Goal: Information Seeking & Learning: Learn about a topic

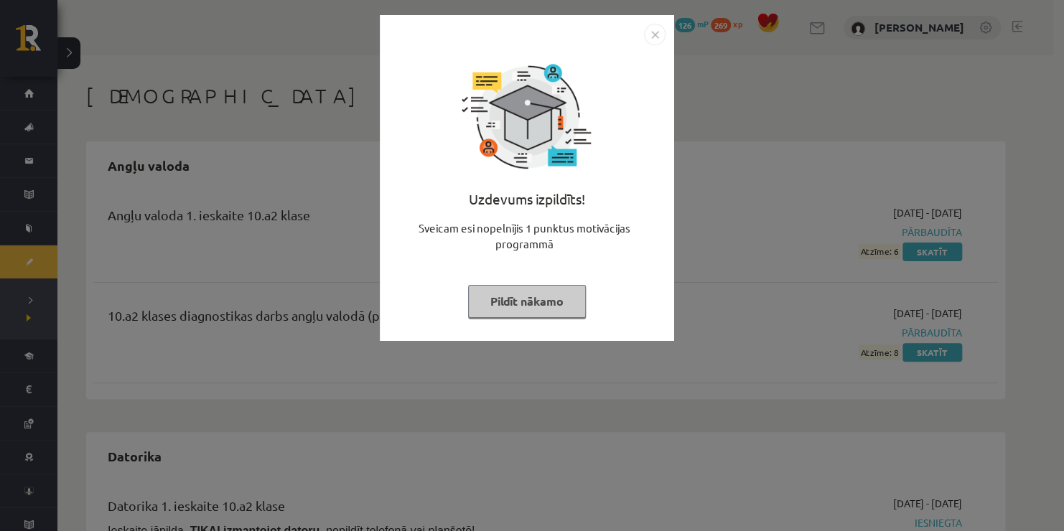
click at [650, 37] on img "Close" at bounding box center [655, 35] width 22 height 22
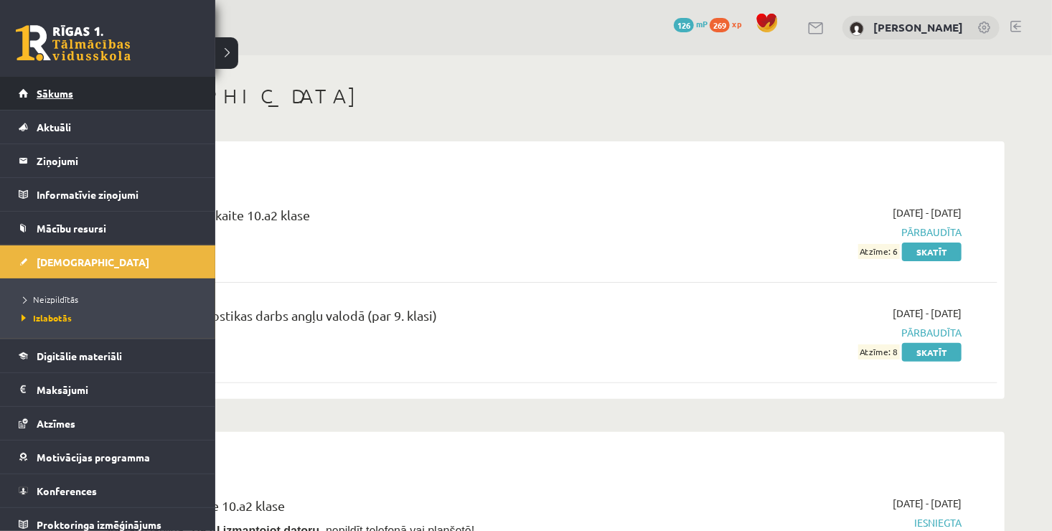
click at [31, 87] on link "Sākums" at bounding box center [108, 93] width 179 height 33
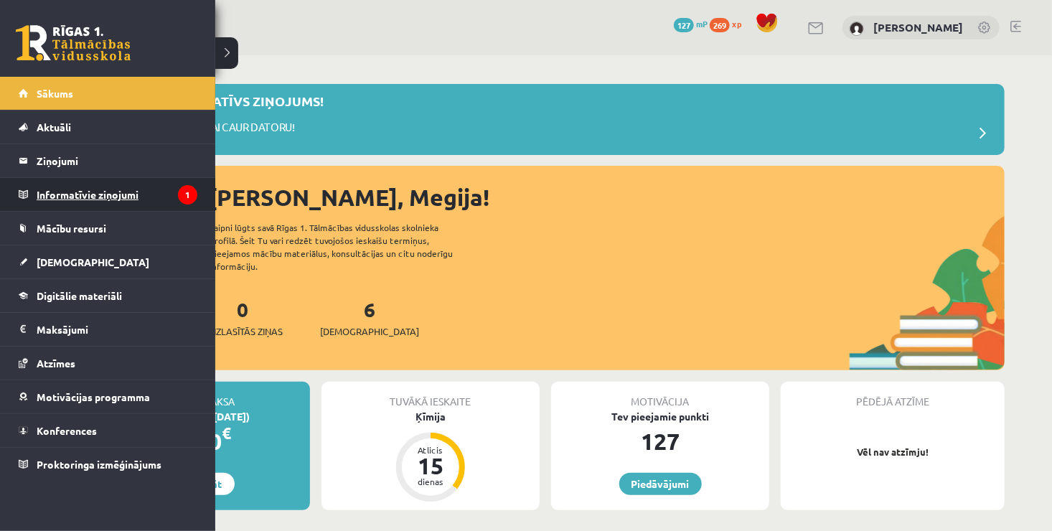
click at [69, 194] on legend "Informatīvie ziņojumi 1" at bounding box center [117, 194] width 161 height 33
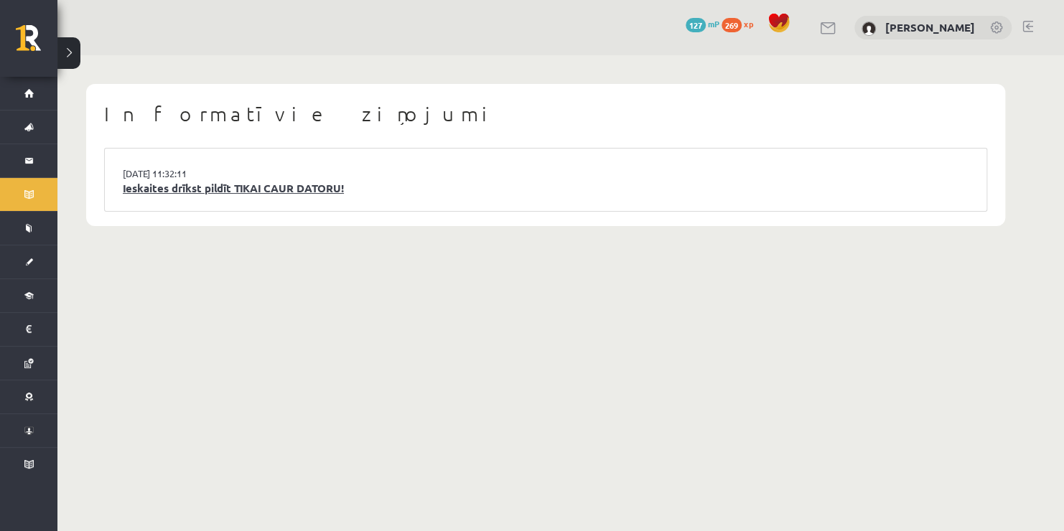
click at [256, 182] on link "Ieskaites drīkst pildīt TIKAI CAUR DATORU!" at bounding box center [546, 188] width 846 height 17
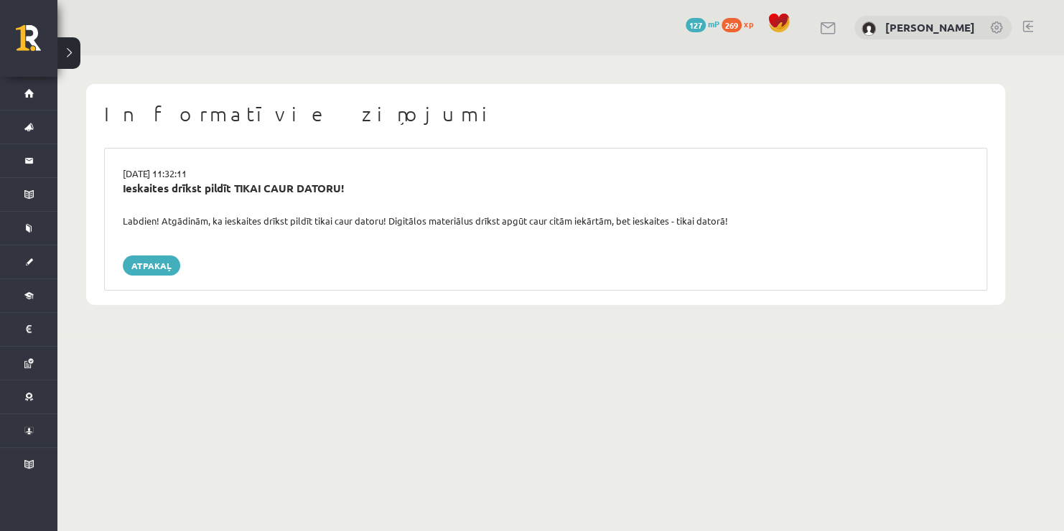
click at [503, 434] on body "0 Dāvanas 127 mP 269 xp [PERSON_NAME] Sākums Aktuāli Kā mācīties eSKOLĀ Kontakt…" at bounding box center [532, 265] width 1064 height 531
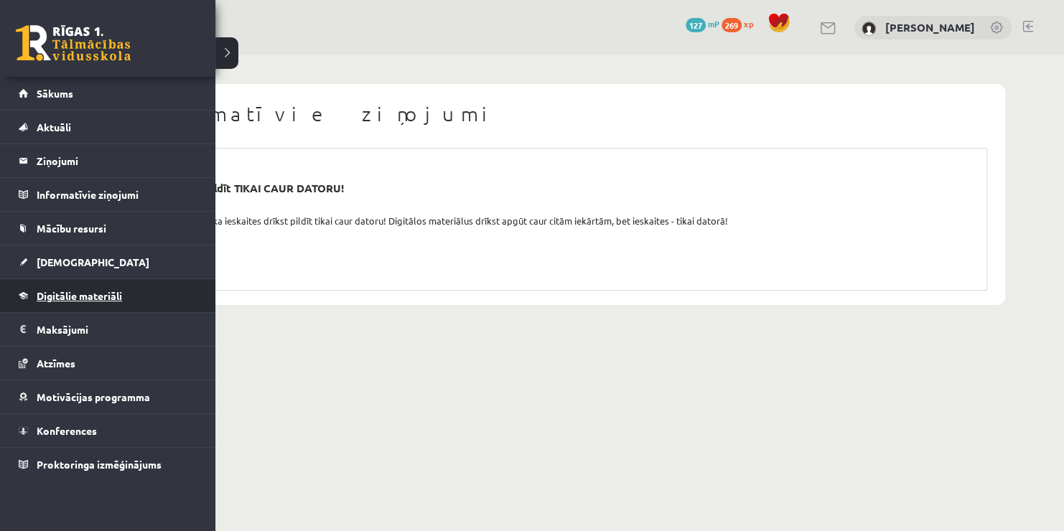
click at [55, 294] on span "Digitālie materiāli" at bounding box center [79, 295] width 85 height 13
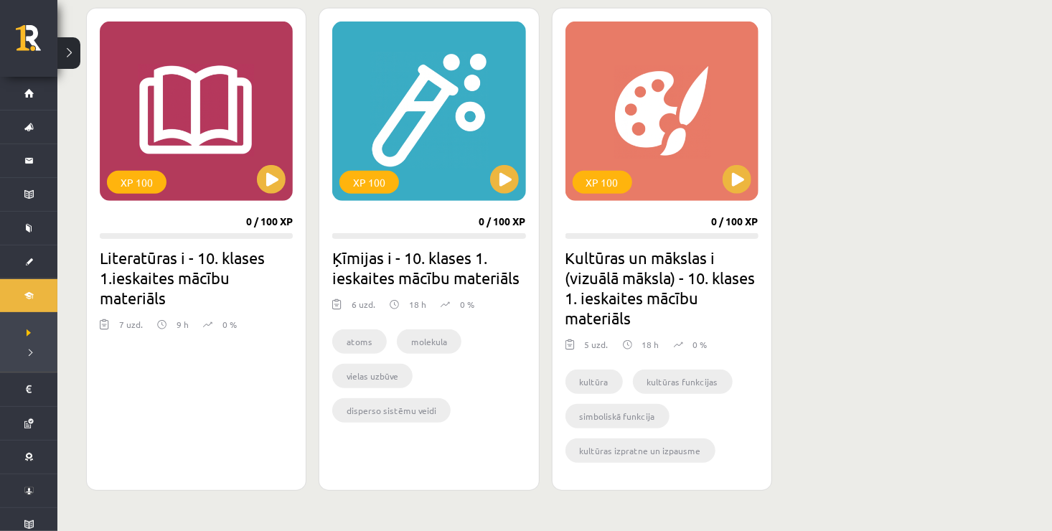
scroll to position [402, 0]
click at [632, 251] on h2 "Kultūras un mākslas i (vizuālā māksla) - 10. klases 1. ieskaites mācību materiā…" at bounding box center [662, 287] width 193 height 80
click at [753, 183] on div "XP 100" at bounding box center [662, 110] width 193 height 179
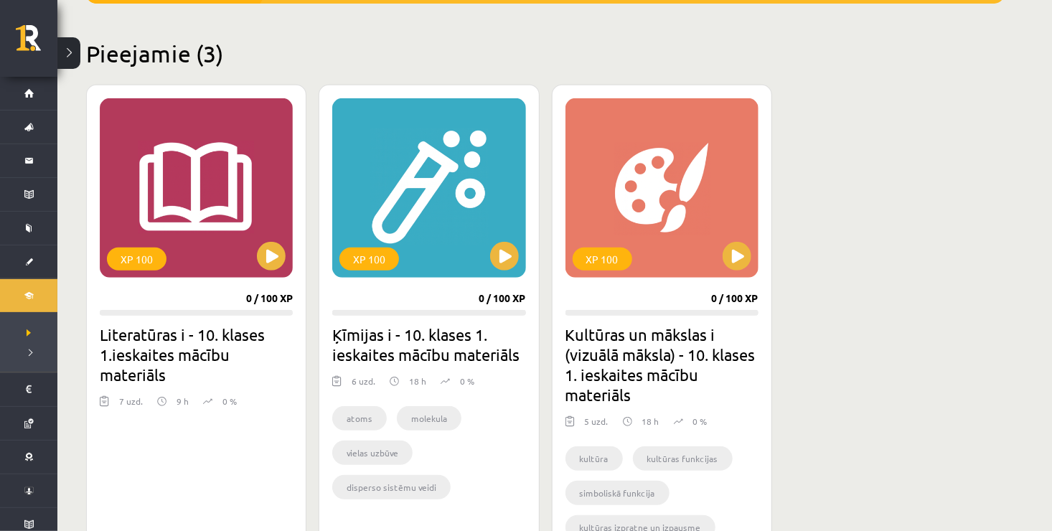
scroll to position [335, 0]
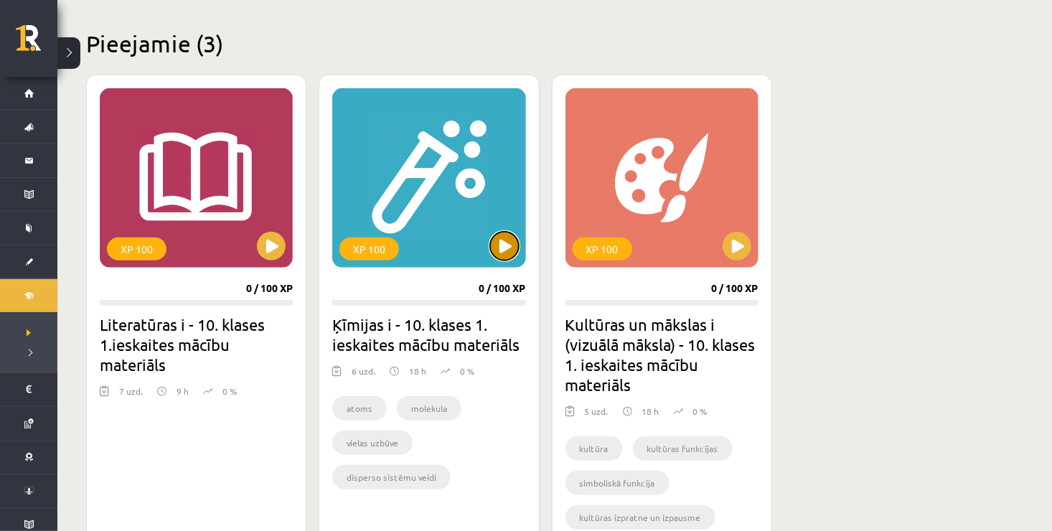
click at [512, 248] on button at bounding box center [504, 246] width 29 height 29
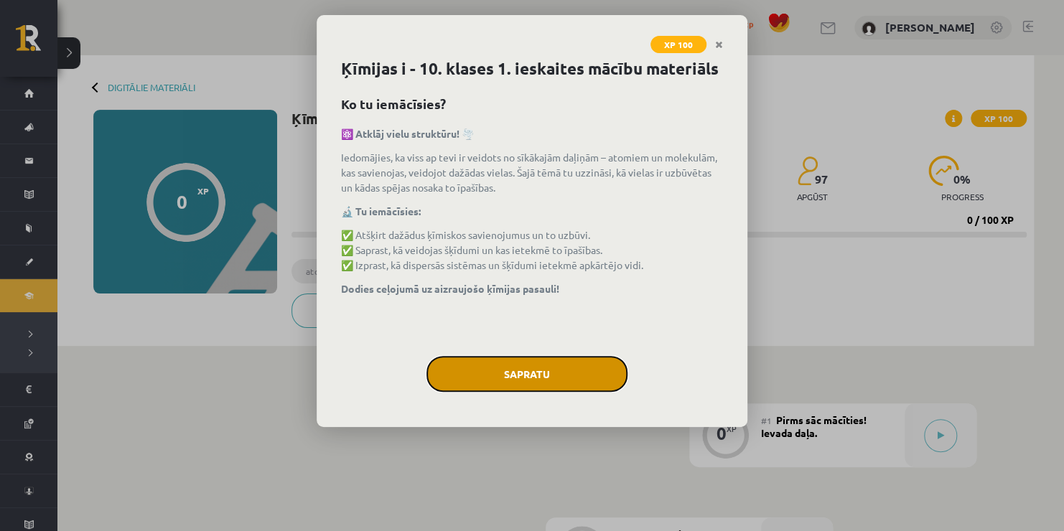
click at [562, 375] on button "Sapratu" at bounding box center [526, 374] width 201 height 36
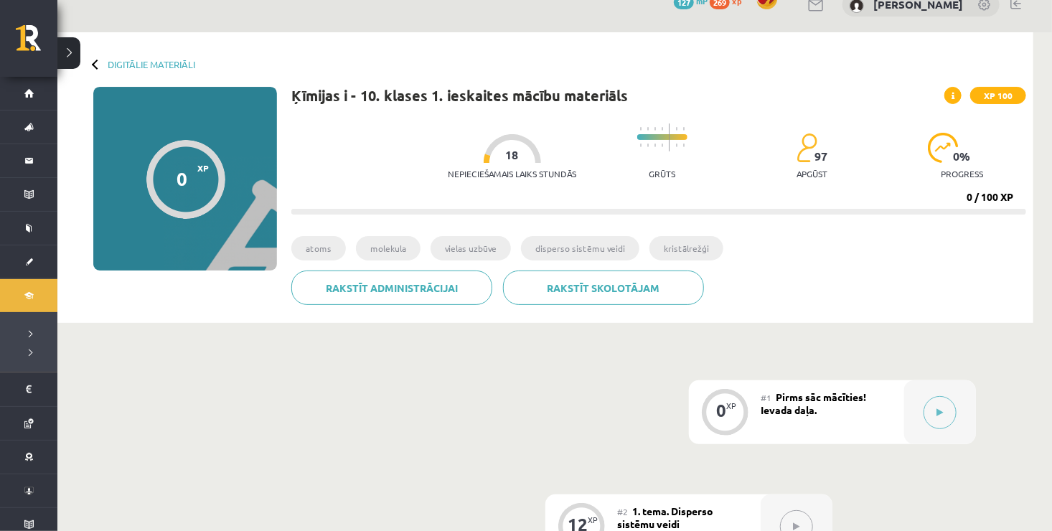
scroll to position [19, 0]
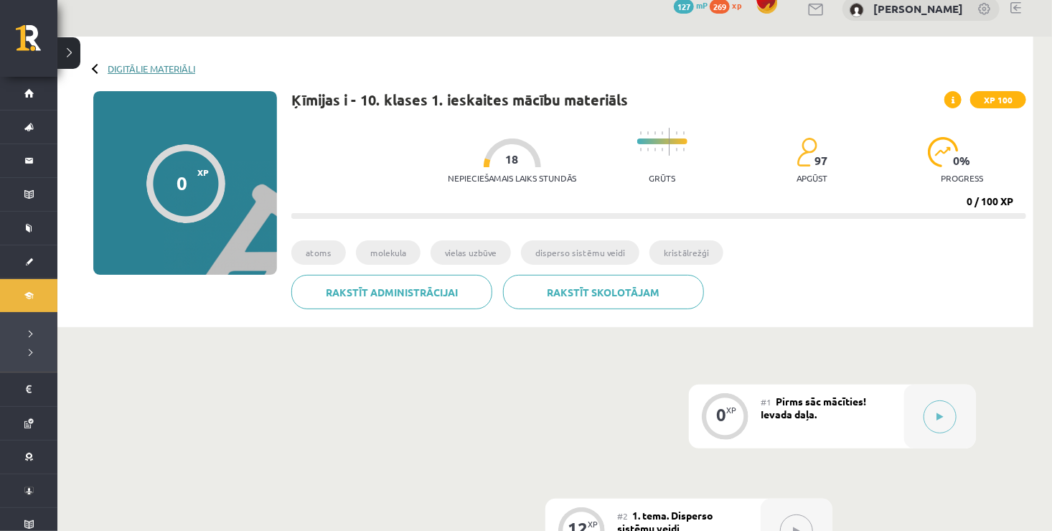
click at [162, 66] on link "Digitālie materiāli" at bounding box center [152, 68] width 88 height 11
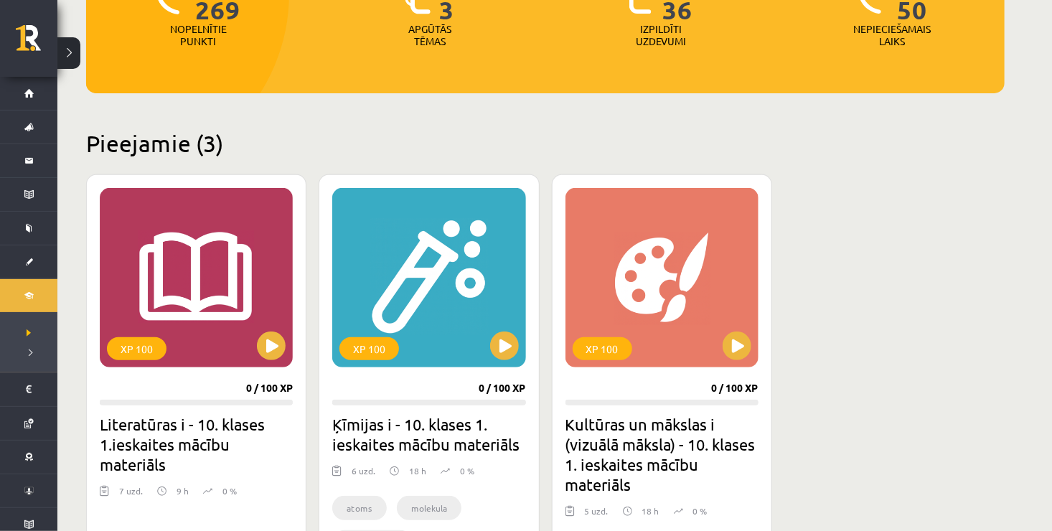
scroll to position [248, 0]
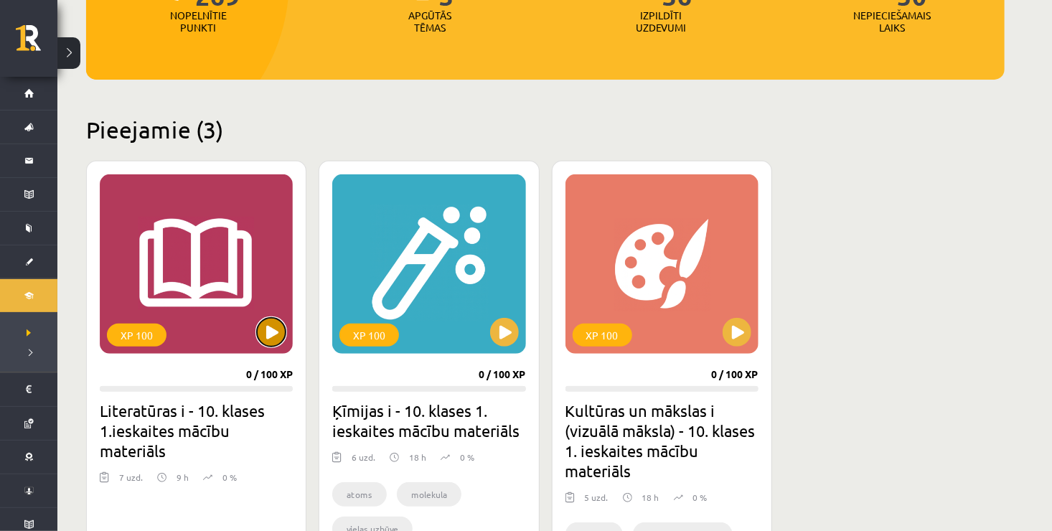
click at [268, 335] on button at bounding box center [271, 332] width 29 height 29
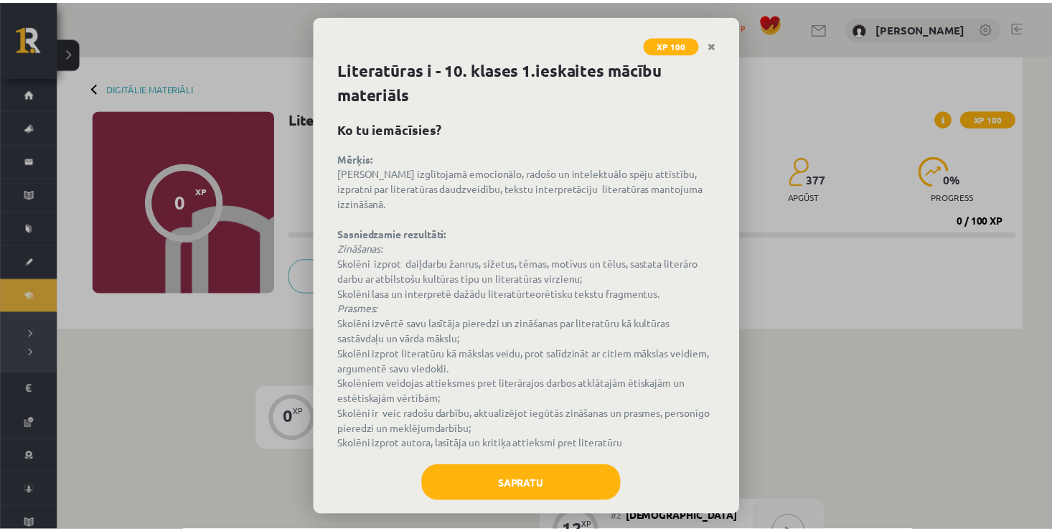
scroll to position [20, 0]
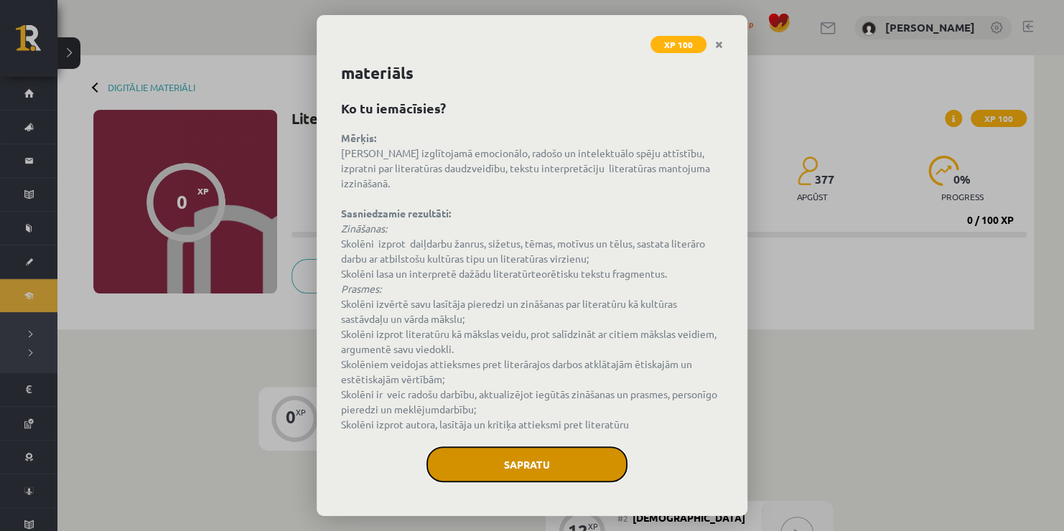
click at [509, 464] on button "Sapratu" at bounding box center [526, 465] width 201 height 36
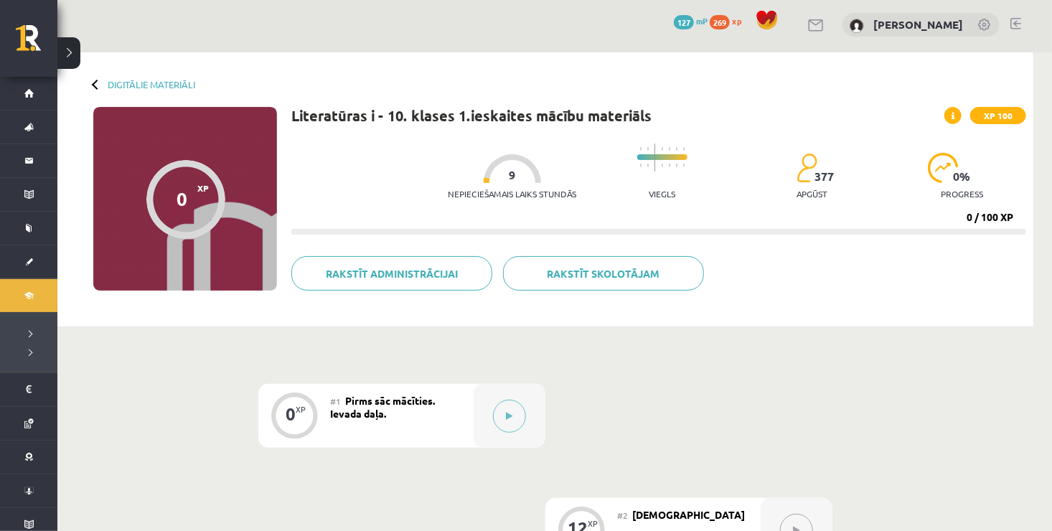
scroll to position [0, 0]
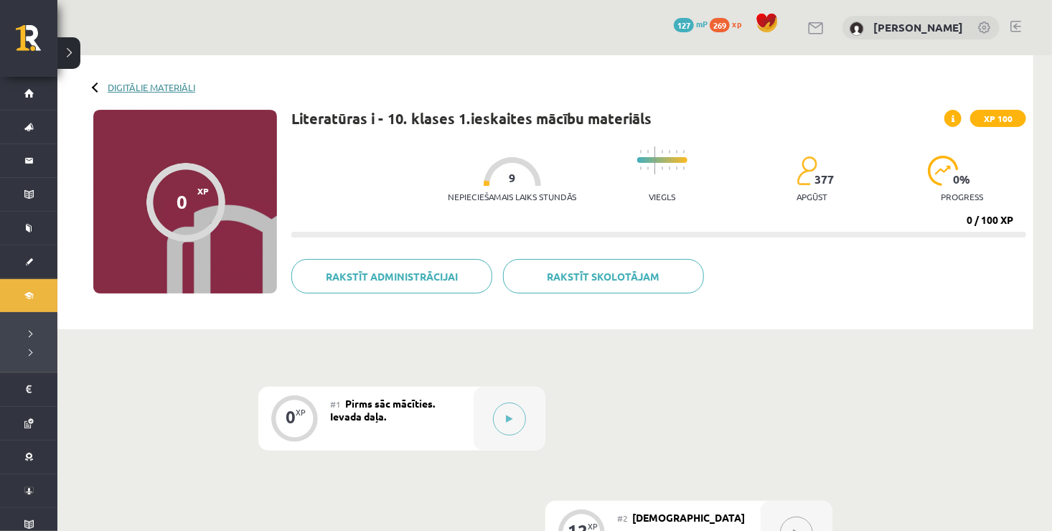
click at [141, 85] on link "Digitālie materiāli" at bounding box center [152, 87] width 88 height 11
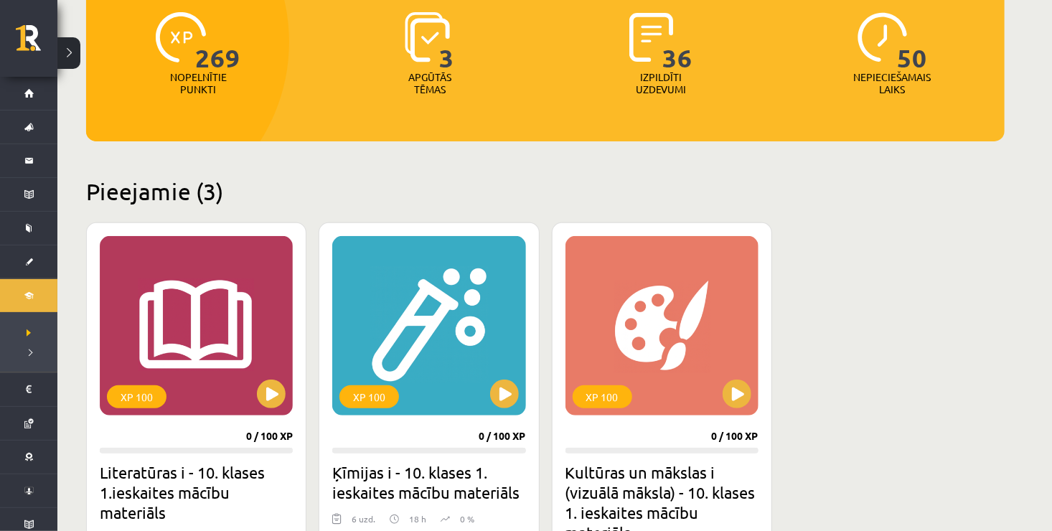
scroll to position [72, 0]
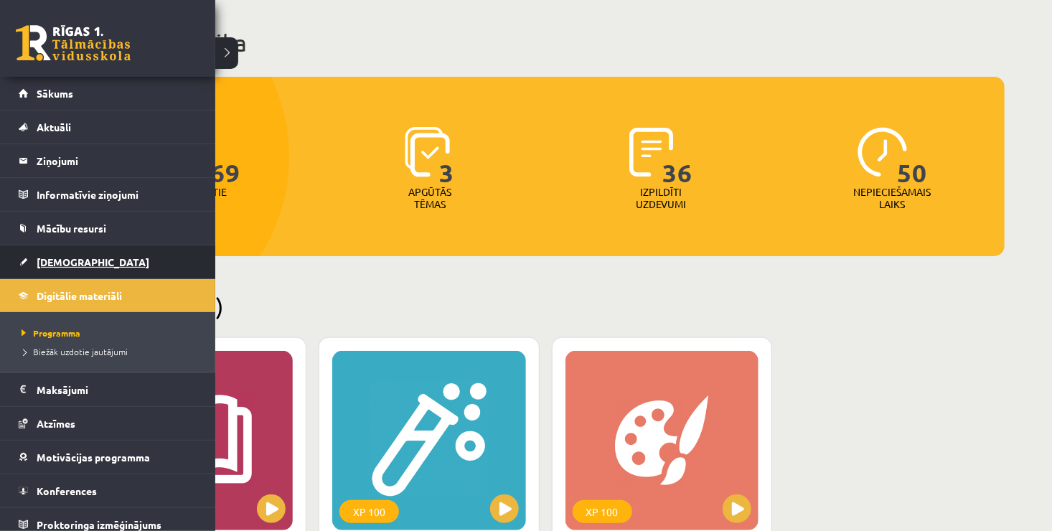
click at [43, 261] on span "[DEMOGRAPHIC_DATA]" at bounding box center [93, 262] width 113 height 13
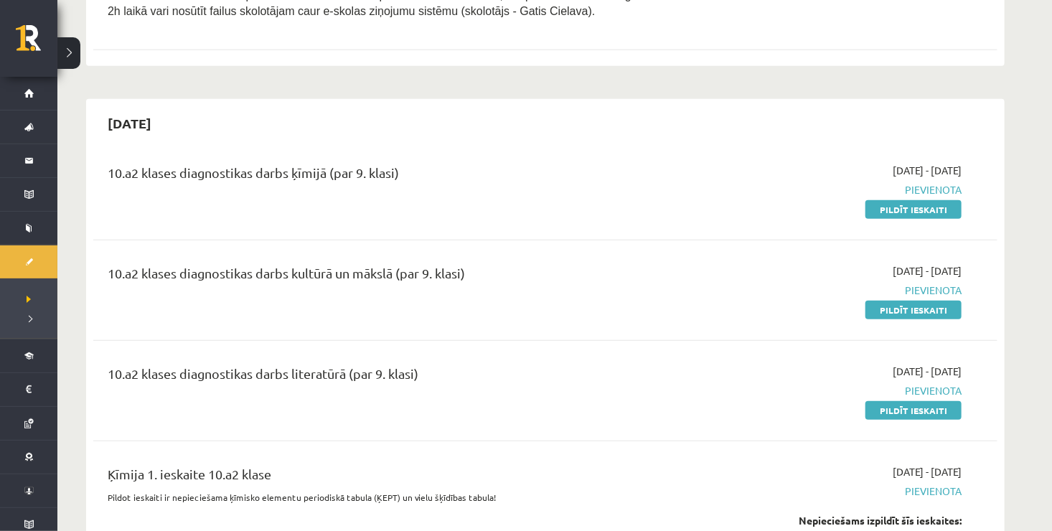
scroll to position [401, 0]
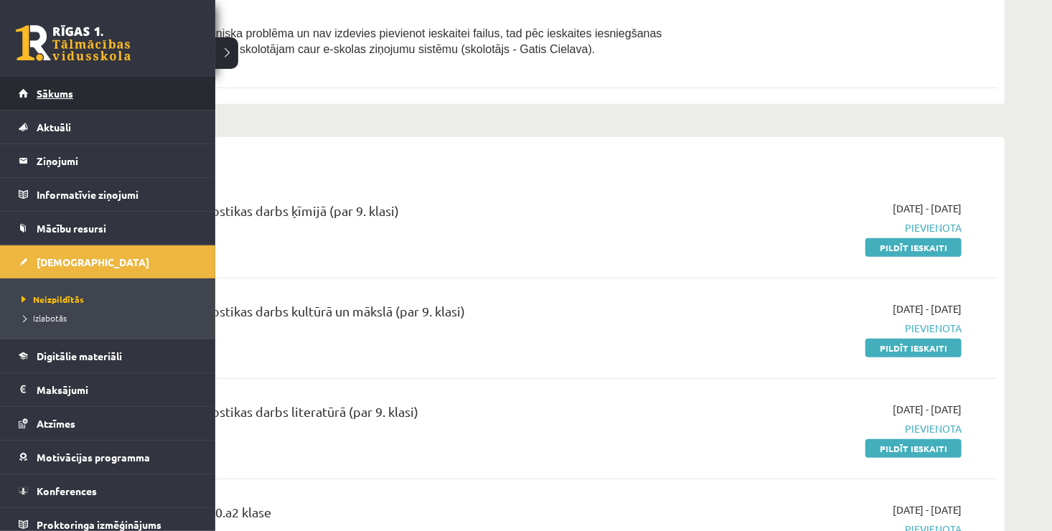
click at [132, 92] on link "Sākums" at bounding box center [108, 93] width 179 height 33
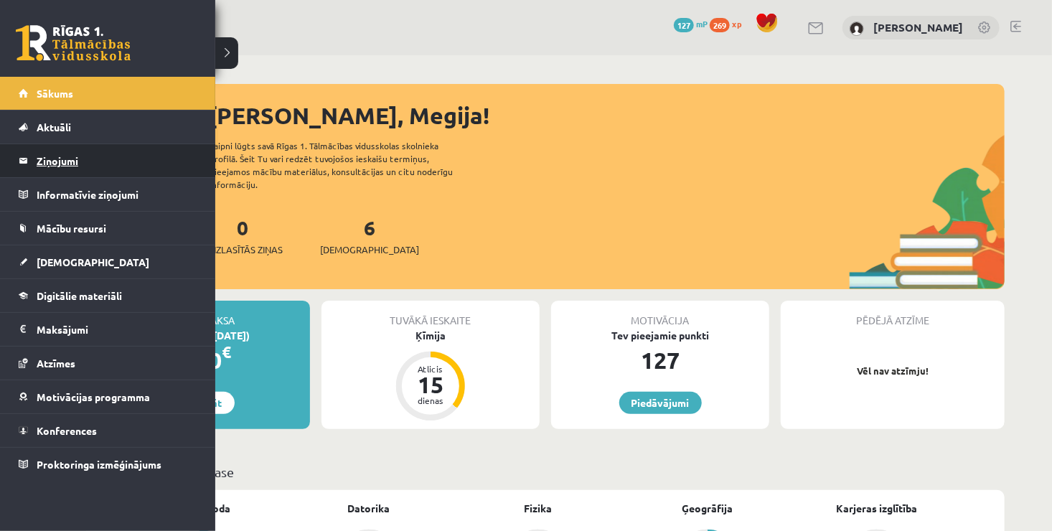
click at [60, 165] on legend "Ziņojumi 0" at bounding box center [117, 160] width 161 height 33
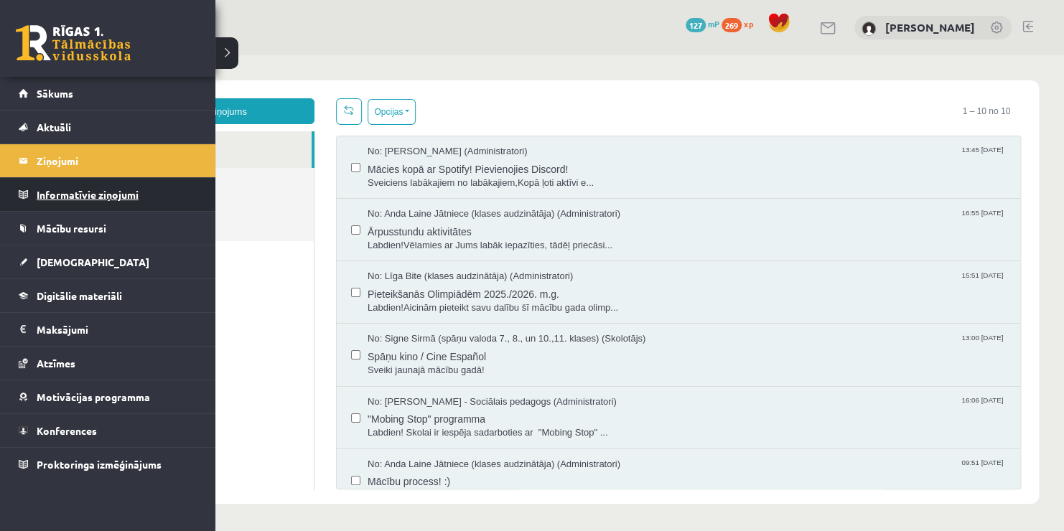
click at [113, 198] on legend "Informatīvie ziņojumi 0" at bounding box center [117, 194] width 161 height 33
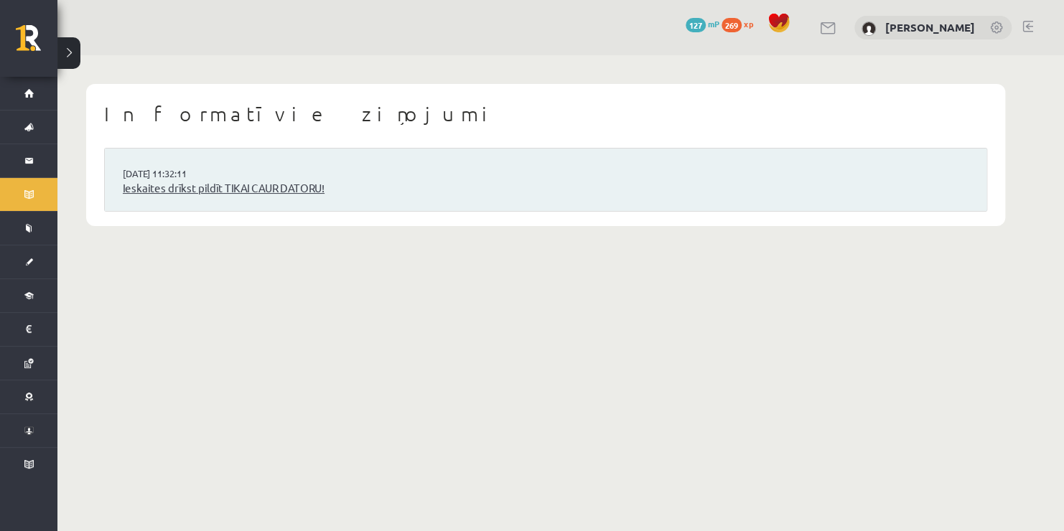
click at [180, 188] on link "Ieskaites drīkst pildīt TIKAI CAUR DATORU!" at bounding box center [546, 188] width 846 height 17
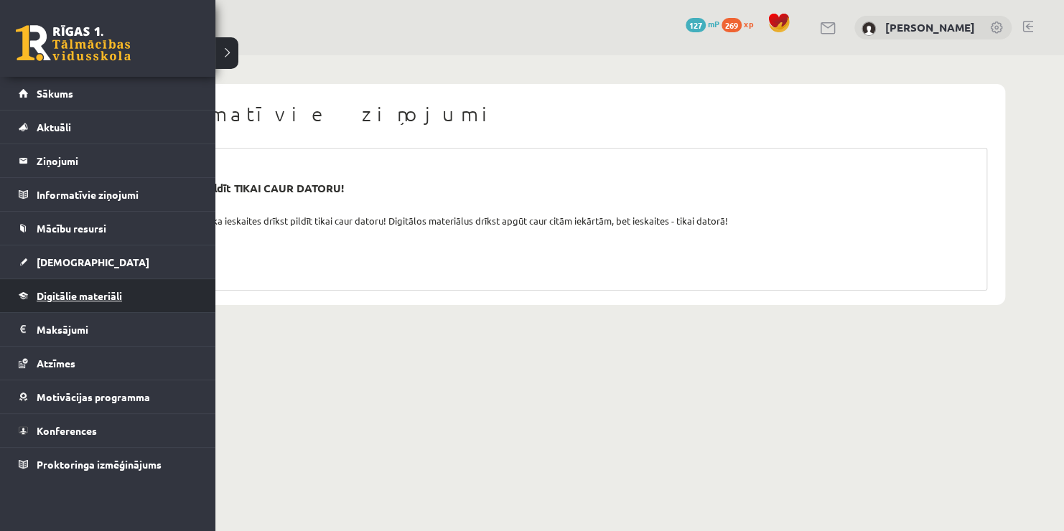
click at [45, 296] on span "Digitālie materiāli" at bounding box center [79, 295] width 85 height 13
